Goal: Task Accomplishment & Management: Complete application form

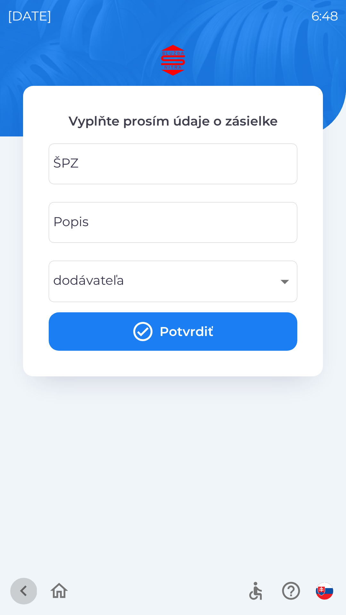
click at [23, 590] on icon "button" at bounding box center [23, 590] width 21 height 21
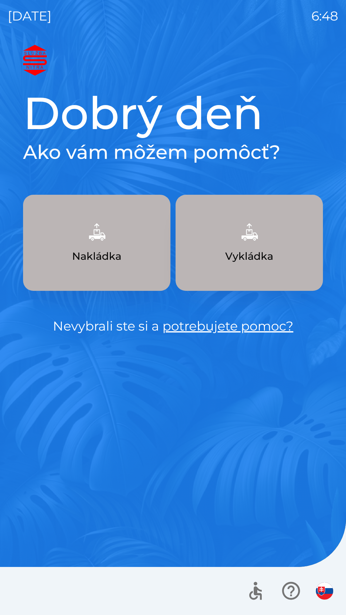
click at [318, 592] on img "button" at bounding box center [324, 590] width 17 height 17
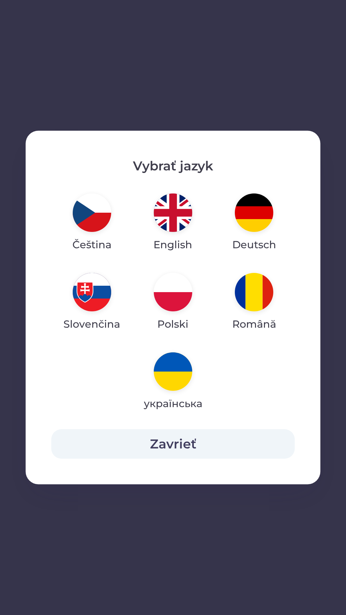
click at [212, 443] on button "Zavrieť" at bounding box center [172, 443] width 243 height 29
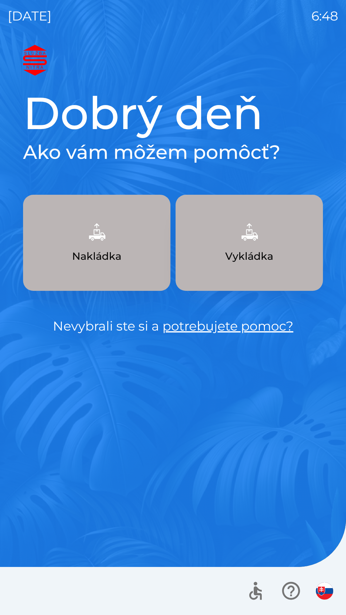
click at [324, 594] on img "button" at bounding box center [324, 590] width 17 height 17
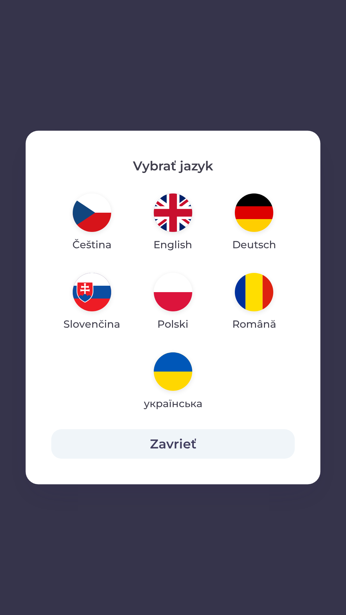
click at [181, 444] on button "Zavrieť" at bounding box center [172, 443] width 243 height 29
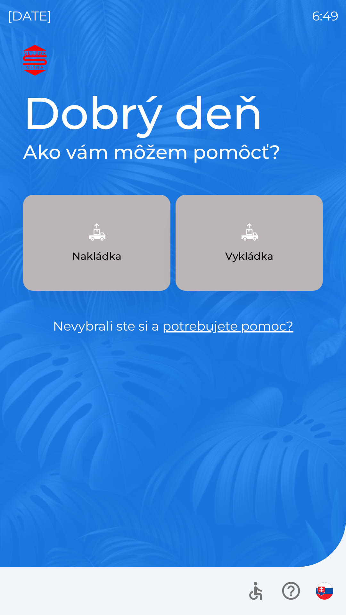
click at [228, 249] on p "Vykládka" at bounding box center [249, 255] width 48 height 15
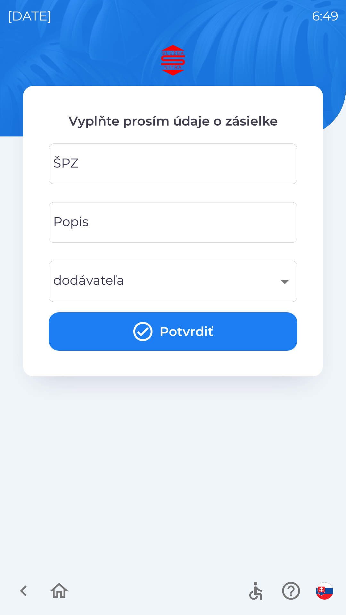
click at [152, 161] on input "ŠPZ" at bounding box center [172, 163] width 233 height 25
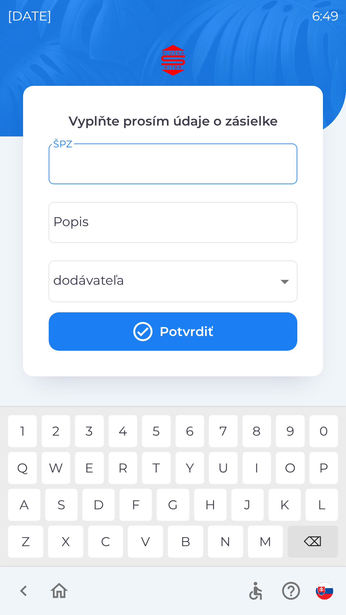
click at [138, 219] on input "Popis" at bounding box center [172, 222] width 233 height 25
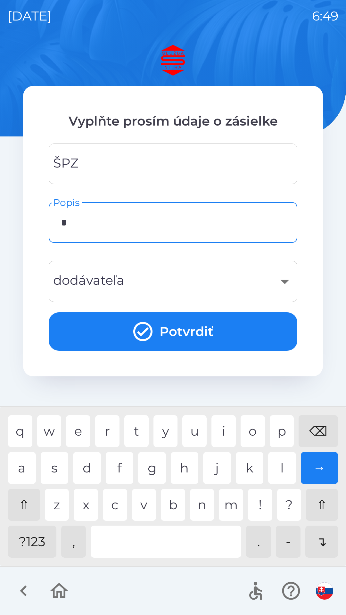
click at [25, 468] on div "a" at bounding box center [22, 468] width 28 height 32
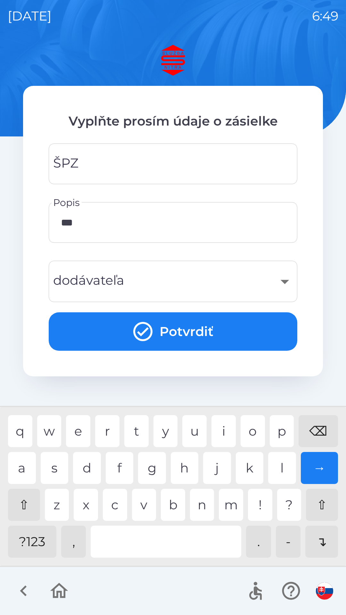
type input "****"
click at [289, 281] on div "​" at bounding box center [172, 281] width 233 height 26
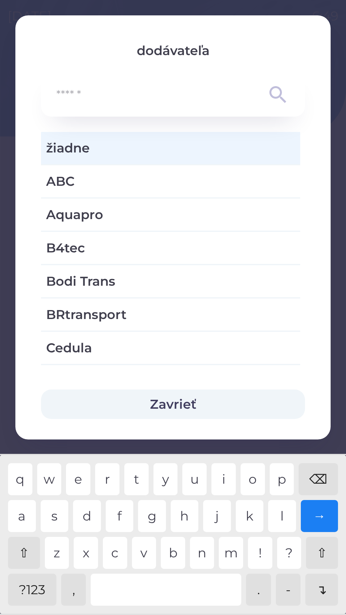
click at [212, 406] on button "Zavrieť" at bounding box center [173, 403] width 264 height 29
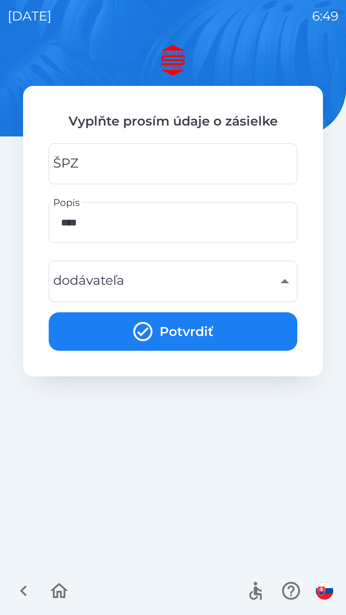
click at [188, 333] on button "Potvrdiť" at bounding box center [173, 331] width 248 height 38
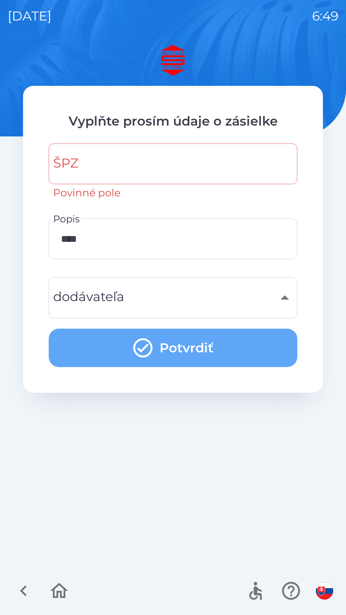
click at [148, 342] on icon "submit" at bounding box center [142, 347] width 19 height 19
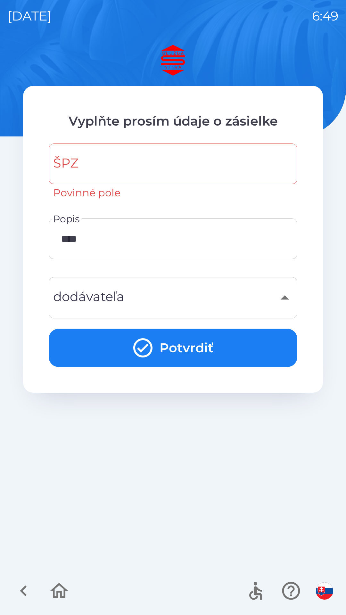
click at [146, 359] on icon "submit" at bounding box center [142, 347] width 23 height 23
click at [26, 591] on icon "button" at bounding box center [23, 590] width 21 height 21
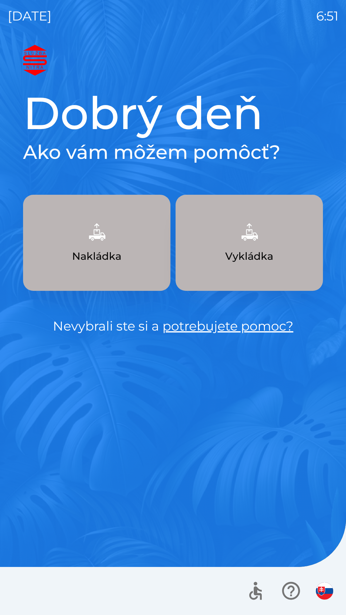
click at [260, 257] on p "Vykládka" at bounding box center [249, 255] width 48 height 15
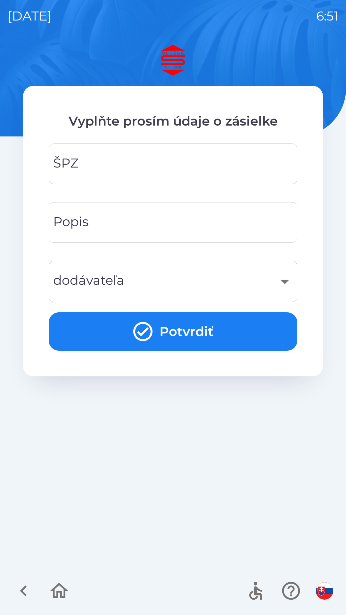
click at [326, 592] on img "button" at bounding box center [324, 590] width 17 height 17
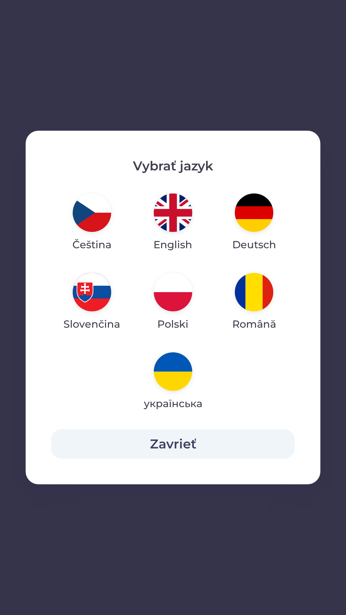
click at [259, 214] on img "button" at bounding box center [254, 212] width 38 height 38
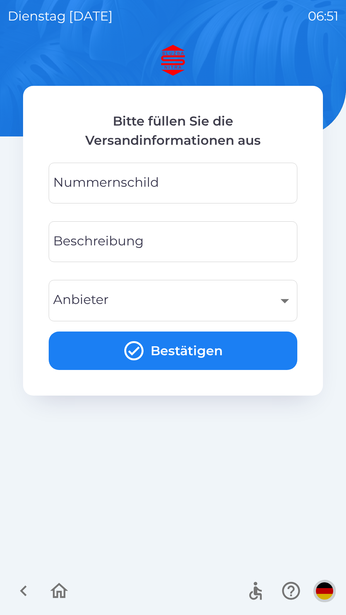
click at [325, 589] on img "button" at bounding box center [324, 590] width 17 height 17
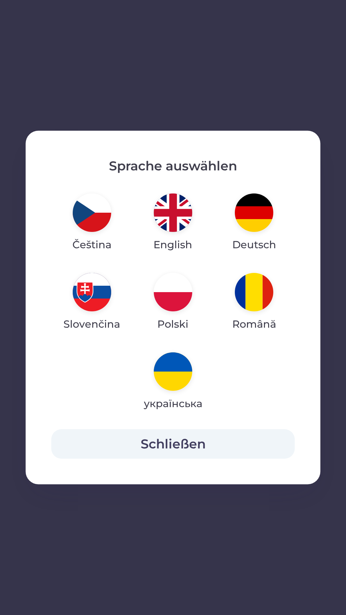
click at [172, 216] on img "button" at bounding box center [173, 212] width 38 height 38
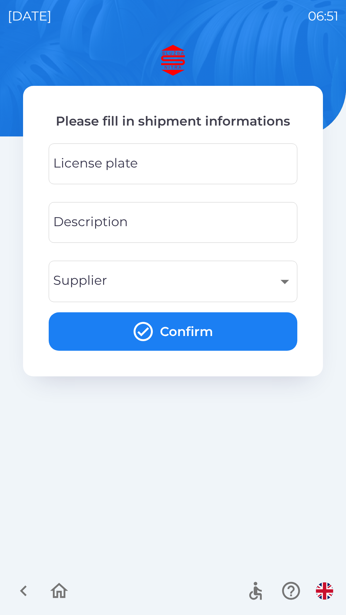
click at [221, 169] on input "License plate" at bounding box center [172, 163] width 233 height 25
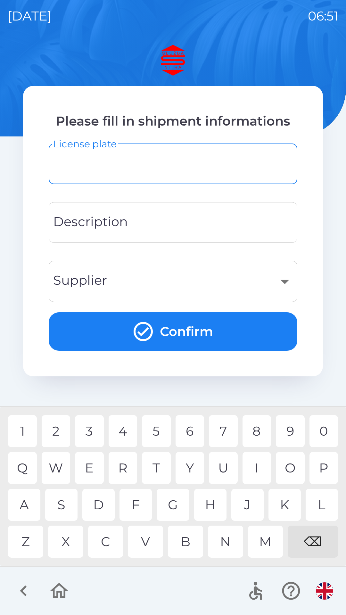
click at [223, 229] on input "Description" at bounding box center [172, 222] width 233 height 25
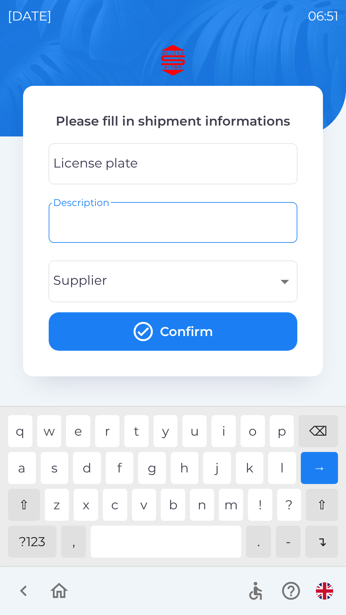
click at [328, 592] on img "button" at bounding box center [324, 590] width 17 height 17
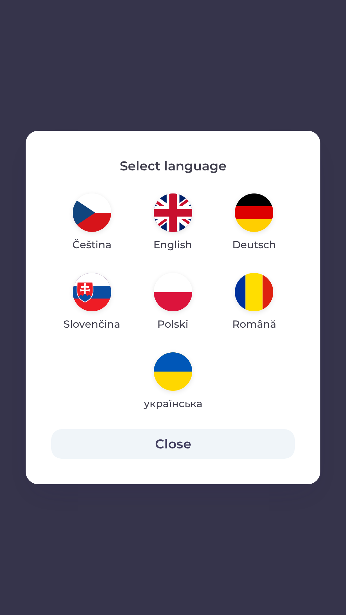
click at [94, 296] on img "button" at bounding box center [92, 292] width 38 height 38
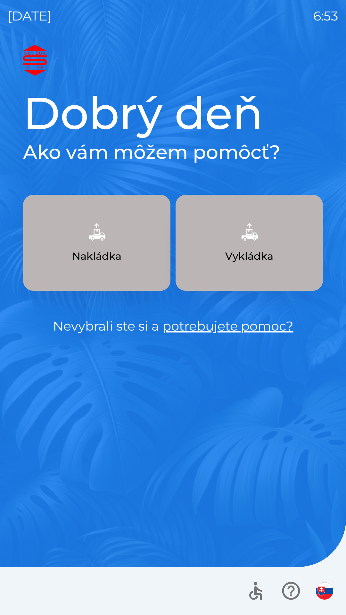
click at [219, 260] on button "Vykládka" at bounding box center [248, 243] width 147 height 96
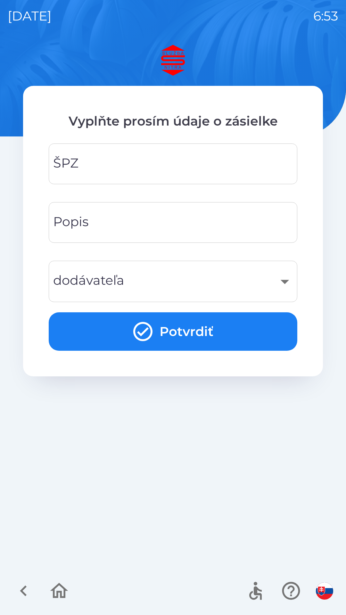
click at [104, 168] on input "ŠPZ" at bounding box center [172, 163] width 233 height 25
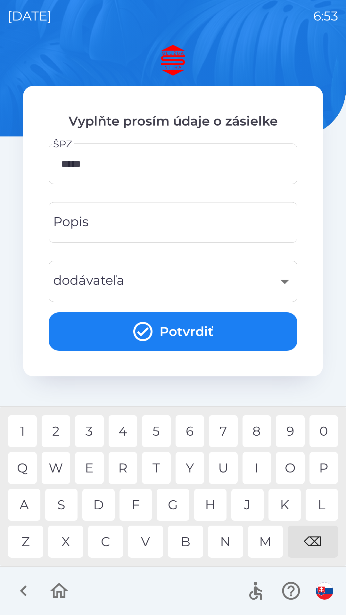
click at [159, 467] on div "T" at bounding box center [156, 468] width 29 height 32
click at [312, 500] on div "L" at bounding box center [321, 504] width 32 height 32
click at [123, 161] on input "******" at bounding box center [172, 163] width 233 height 25
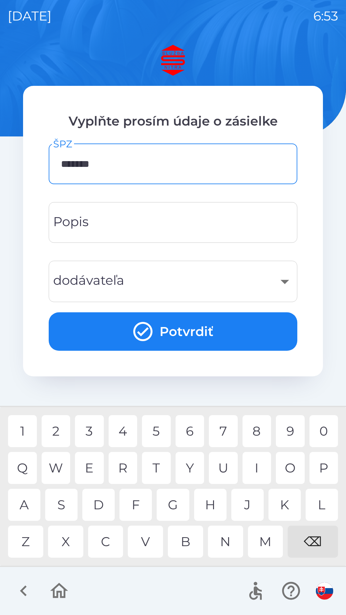
click at [23, 442] on div "1" at bounding box center [22, 431] width 29 height 32
type input "********"
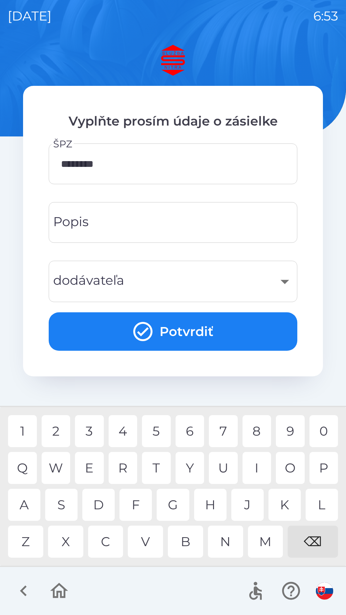
click at [114, 216] on input "Popis" at bounding box center [172, 222] width 233 height 25
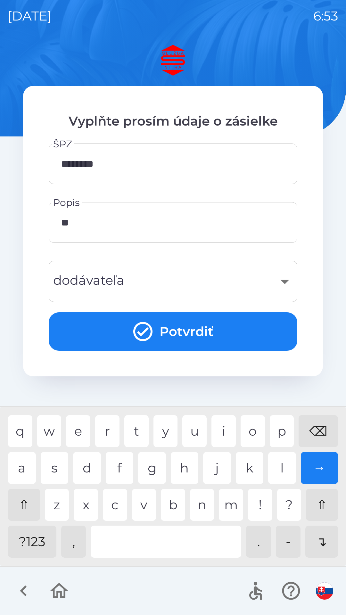
click at [280, 469] on div "l" at bounding box center [282, 468] width 28 height 32
click at [223, 431] on div "i" at bounding box center [223, 431] width 24 height 32
click at [154, 502] on div "v" at bounding box center [144, 504] width 24 height 32
type input "**********"
click at [271, 279] on div "​" at bounding box center [172, 281] width 233 height 26
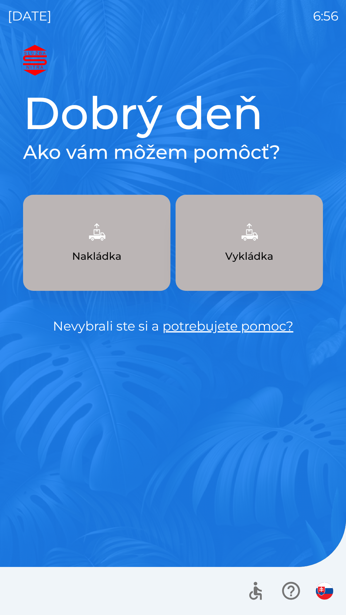
click at [95, 243] on img "button" at bounding box center [97, 232] width 28 height 28
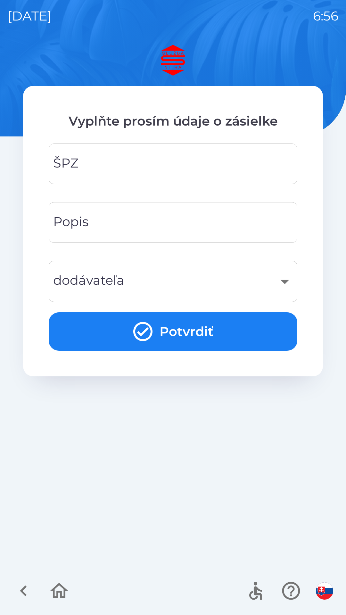
click at [132, 169] on input "ŠPZ" at bounding box center [172, 163] width 233 height 25
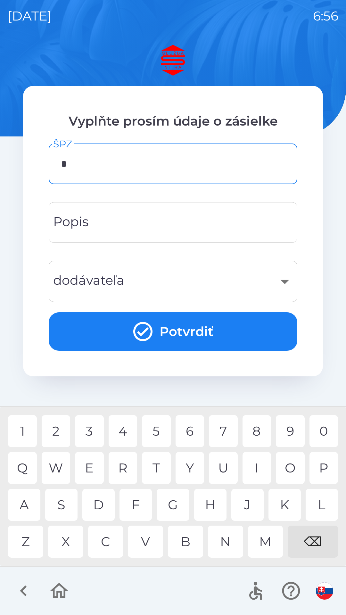
click at [102, 505] on div "D" at bounding box center [98, 504] width 32 height 32
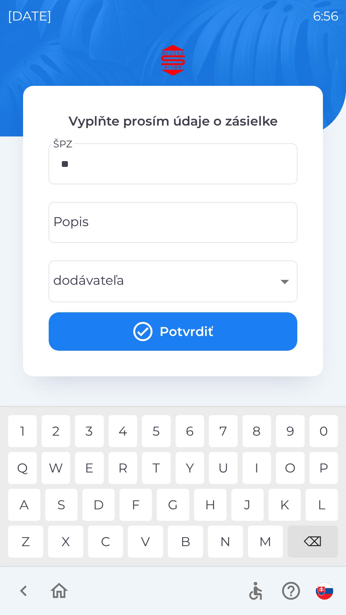
click at [67, 510] on div "S" at bounding box center [61, 504] width 32 height 32
type input "*******"
click at [128, 466] on div "R" at bounding box center [123, 468] width 29 height 32
click at [195, 321] on button "Potvrdiť" at bounding box center [173, 331] width 248 height 38
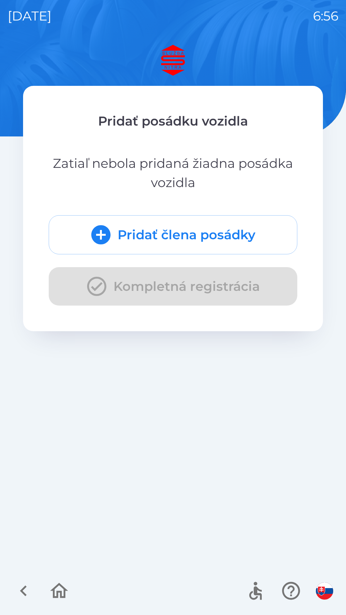
click at [173, 233] on button "Pridať člena posádky" at bounding box center [173, 234] width 248 height 39
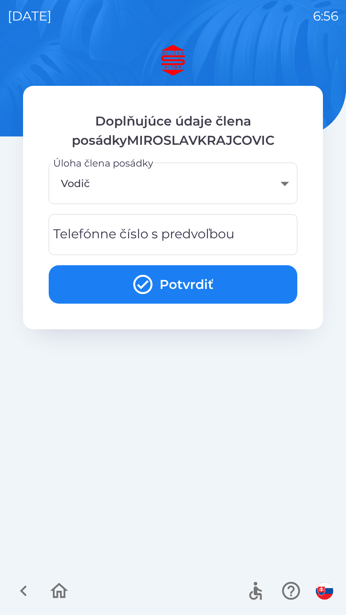
click at [198, 283] on button "Potvrdiť" at bounding box center [173, 284] width 248 height 38
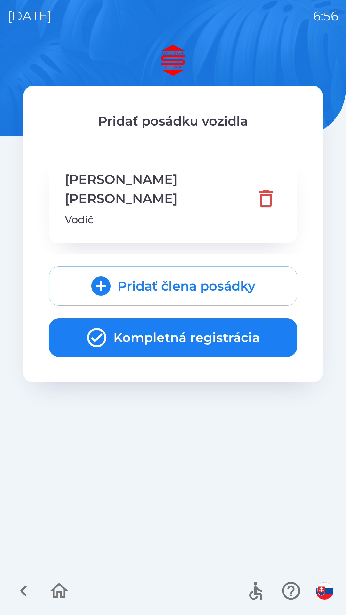
click at [191, 318] on button "Kompletná registrácia" at bounding box center [173, 337] width 248 height 38
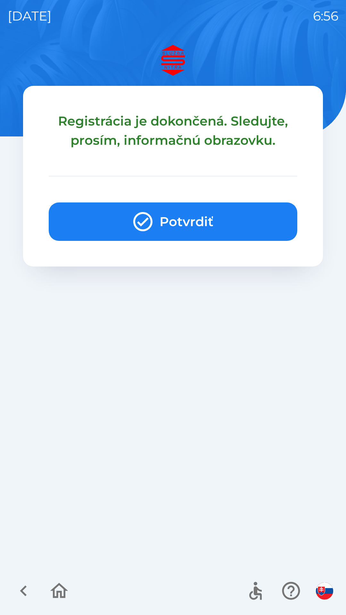
click at [199, 221] on button "Potvrdiť" at bounding box center [173, 221] width 248 height 38
